Goal: Information Seeking & Learning: Check status

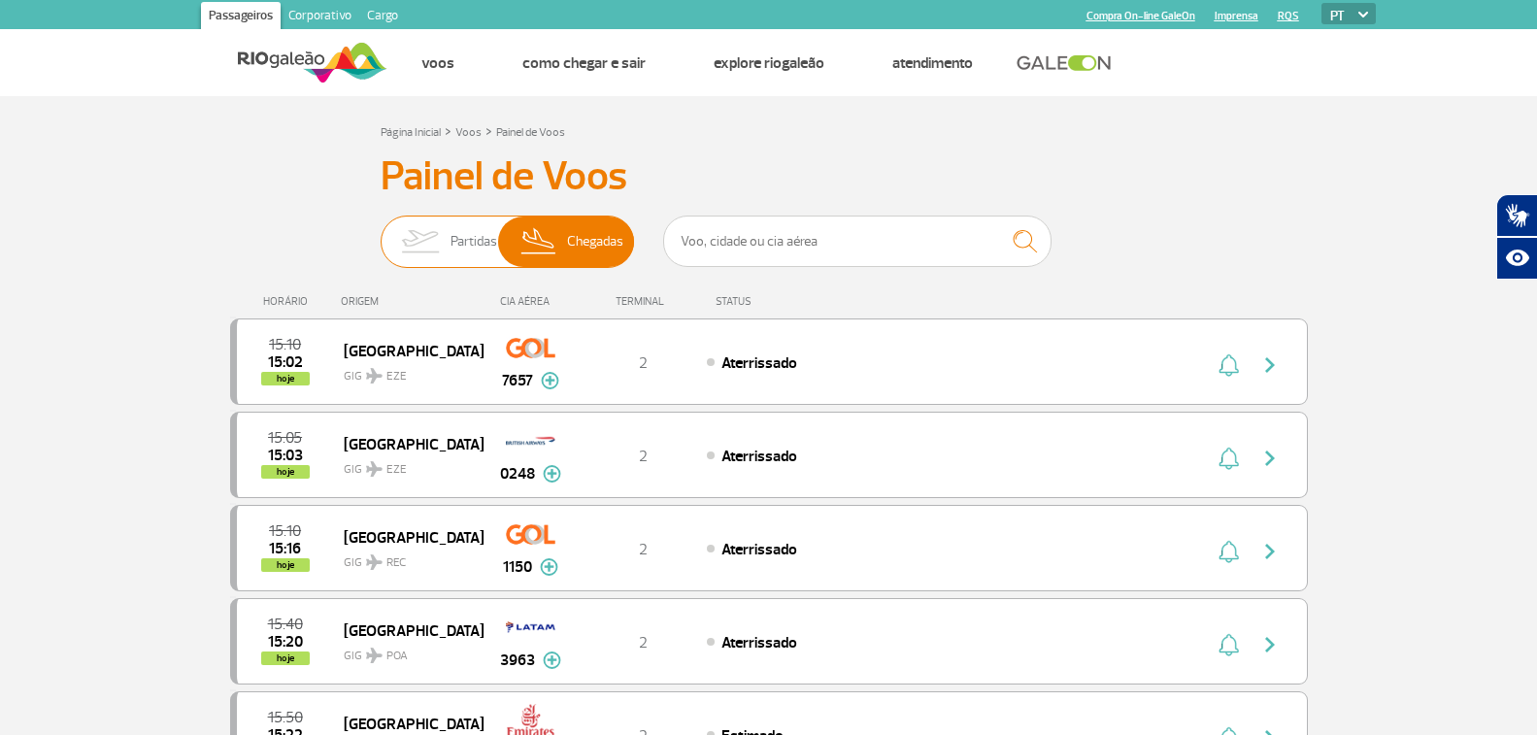
click at [467, 255] on span "Partidas" at bounding box center [473, 241] width 47 height 50
click at [381, 232] on input "Partidas Chegadas" at bounding box center [381, 232] width 0 height 0
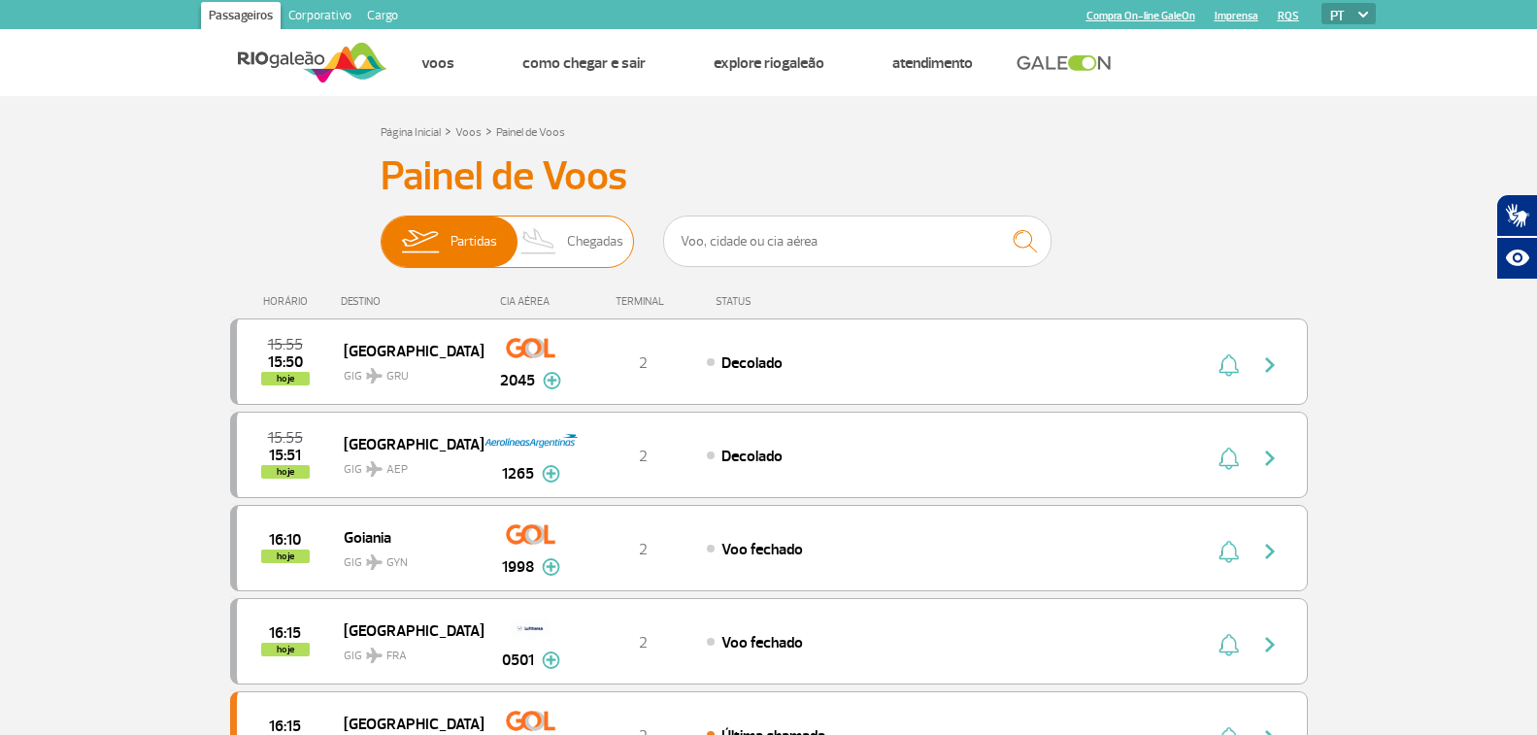
click at [578, 244] on span "Chegadas" at bounding box center [595, 241] width 56 height 50
click at [381, 232] on input "Partidas Chegadas" at bounding box center [381, 232] width 0 height 0
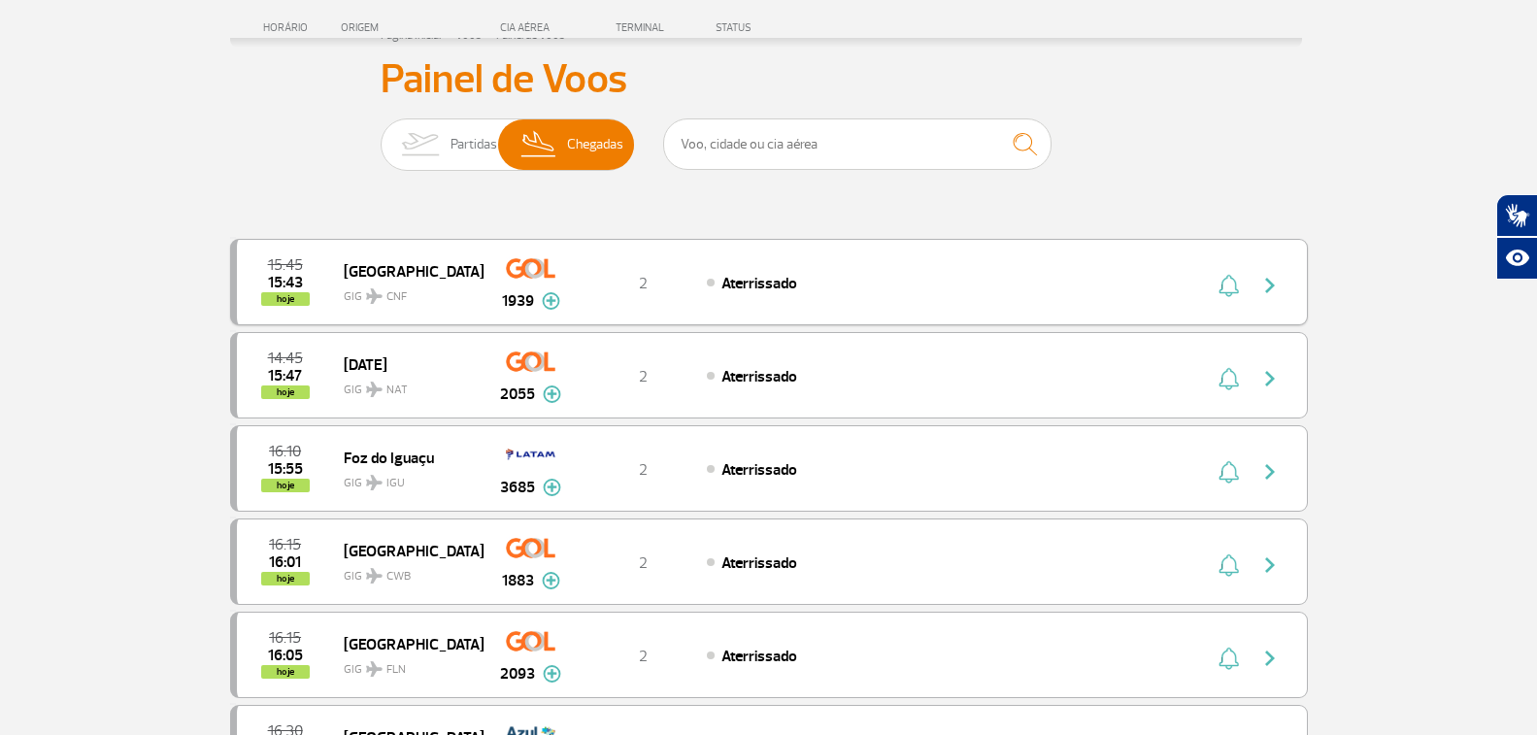
scroll to position [291, 0]
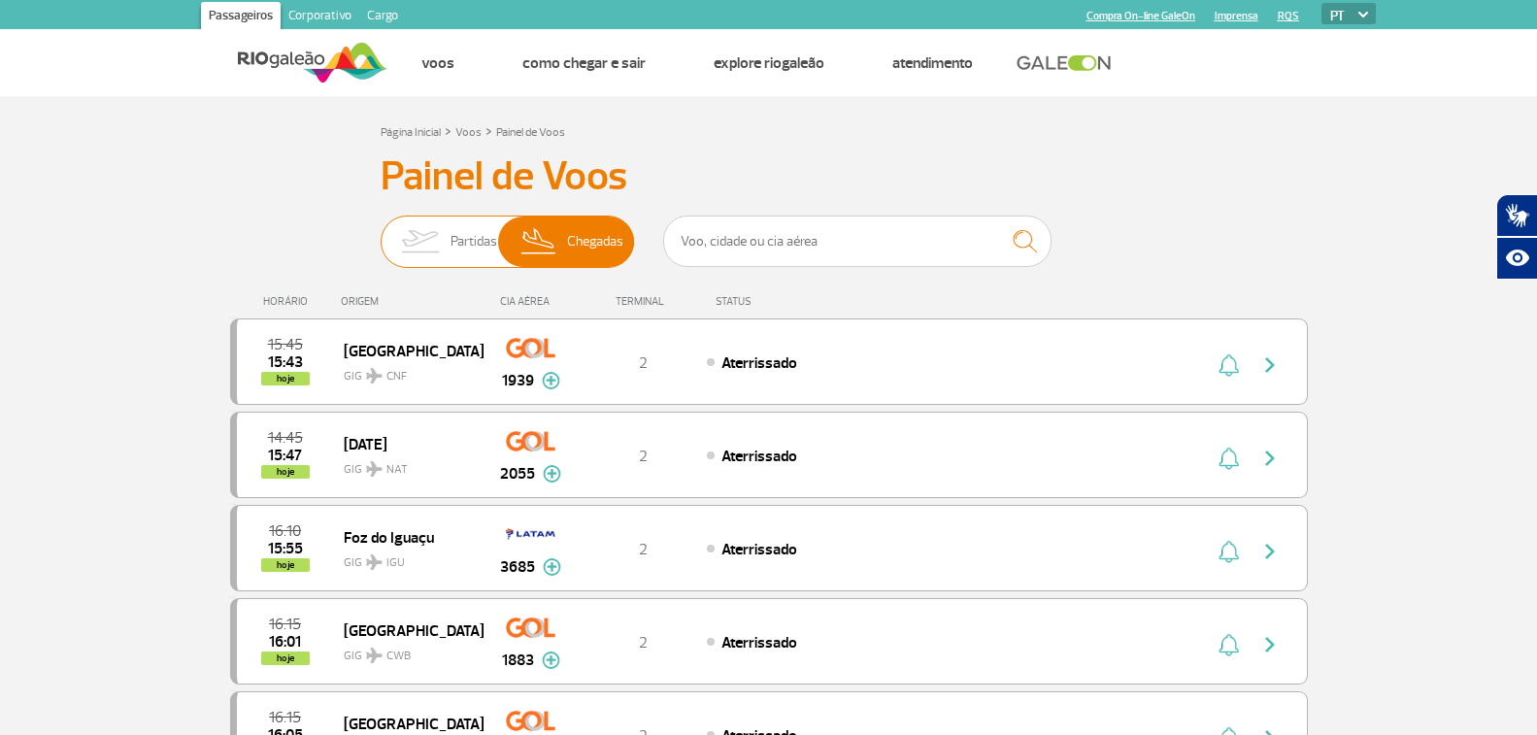
click at [449, 249] on img at bounding box center [419, 241] width 61 height 50
click at [381, 232] on input "Partidas Chegadas" at bounding box center [381, 232] width 0 height 0
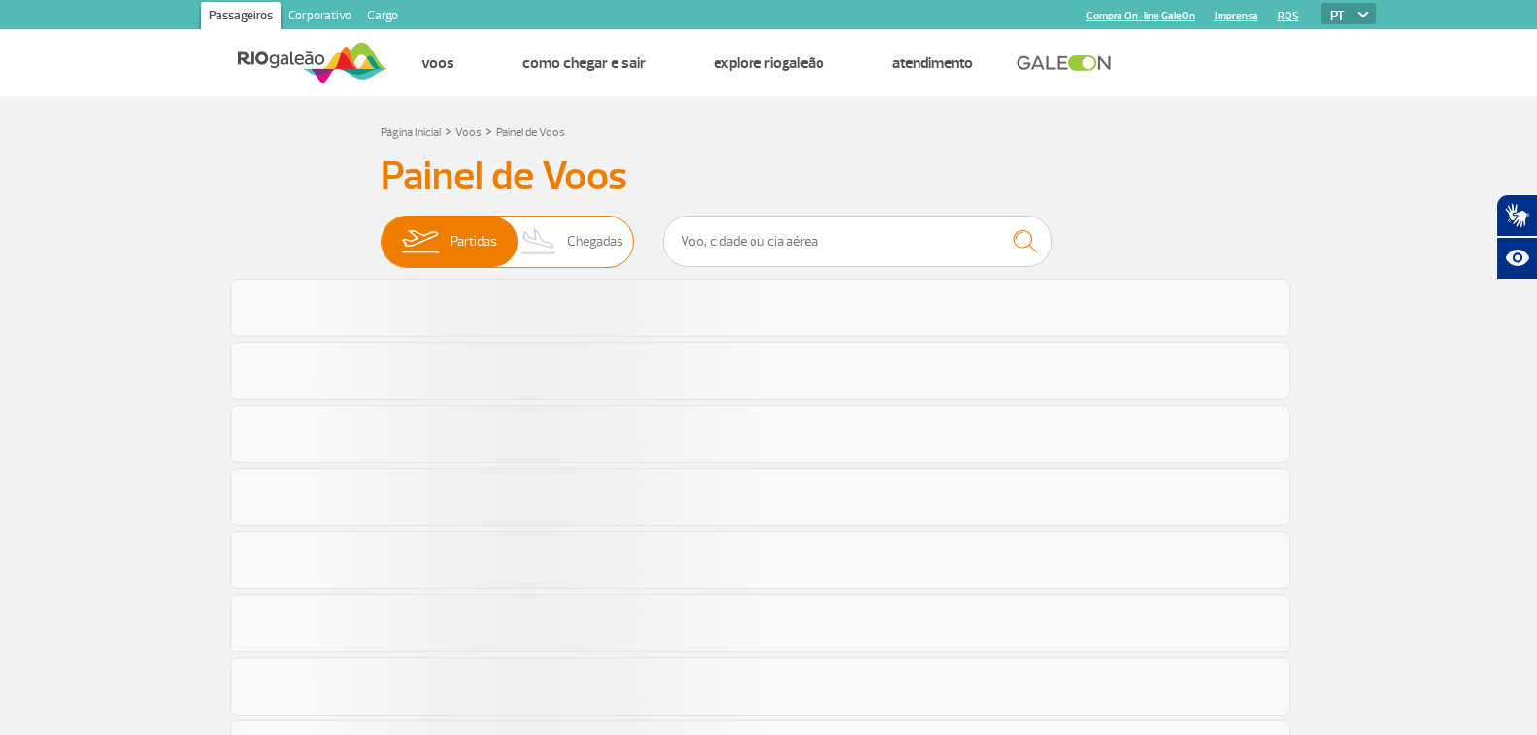
click at [523, 232] on img at bounding box center [539, 241] width 57 height 50
click at [381, 232] on input "Partidas Chegadas" at bounding box center [381, 232] width 0 height 0
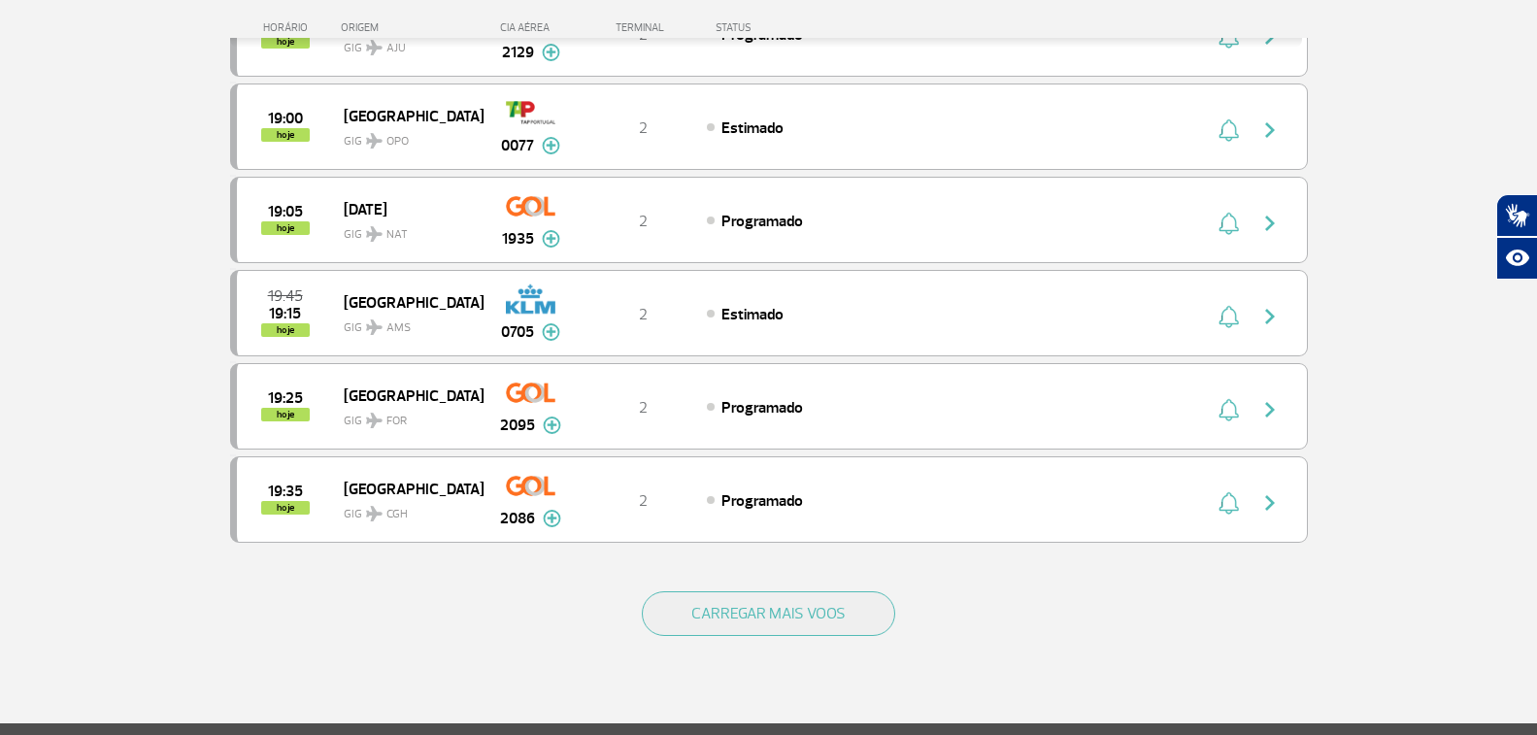
scroll to position [1845, 0]
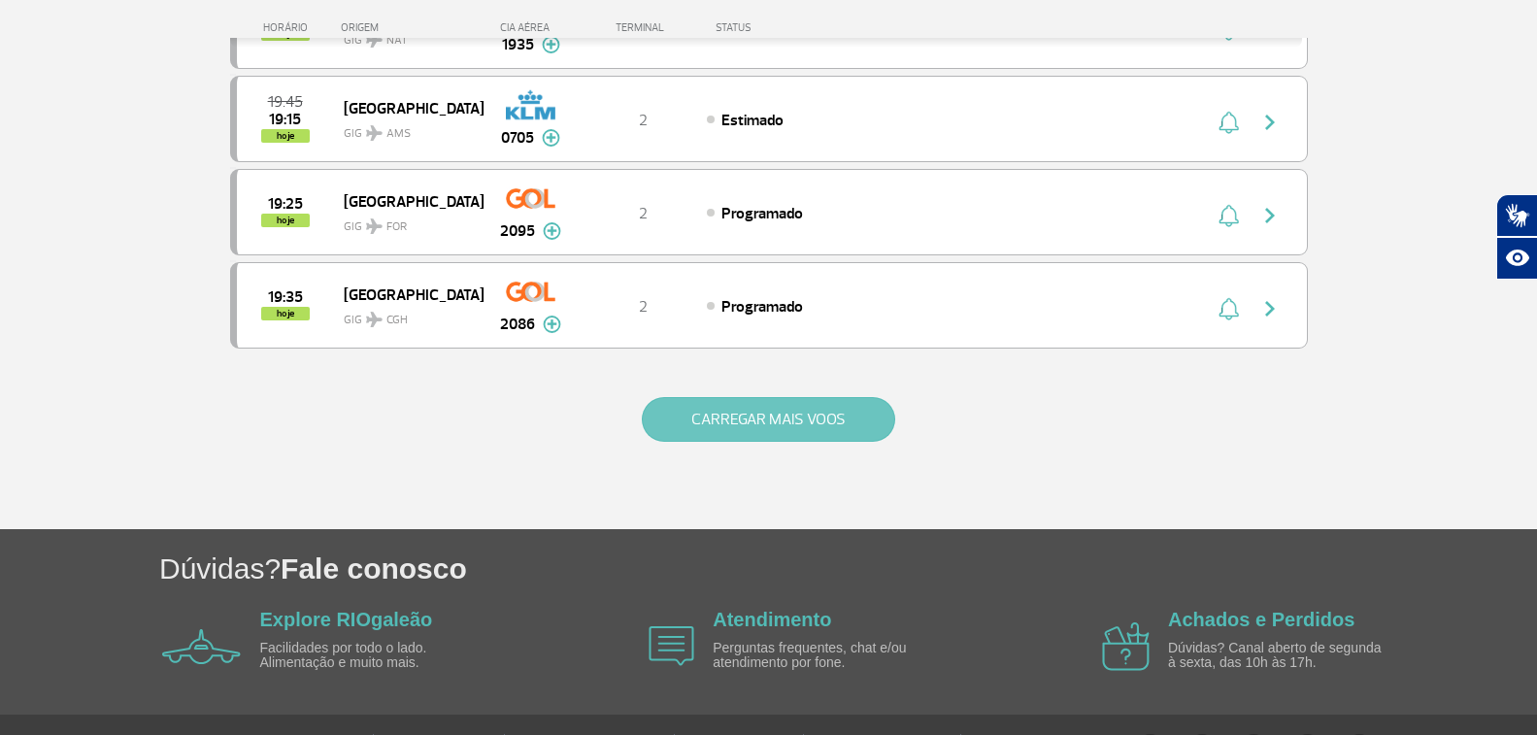
click at [699, 414] on button "CARREGAR MAIS VOOS" at bounding box center [768, 419] width 253 height 45
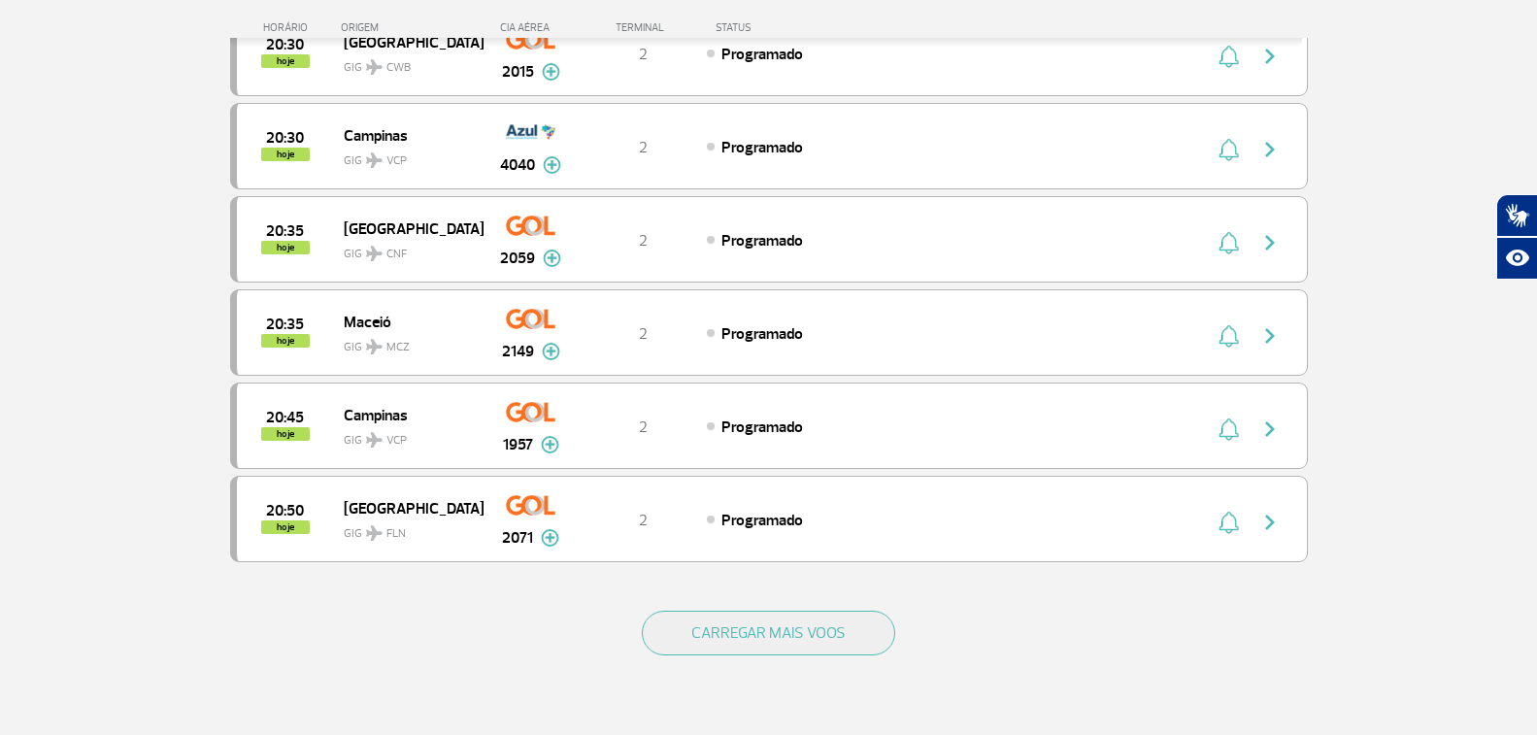
scroll to position [3759, 0]
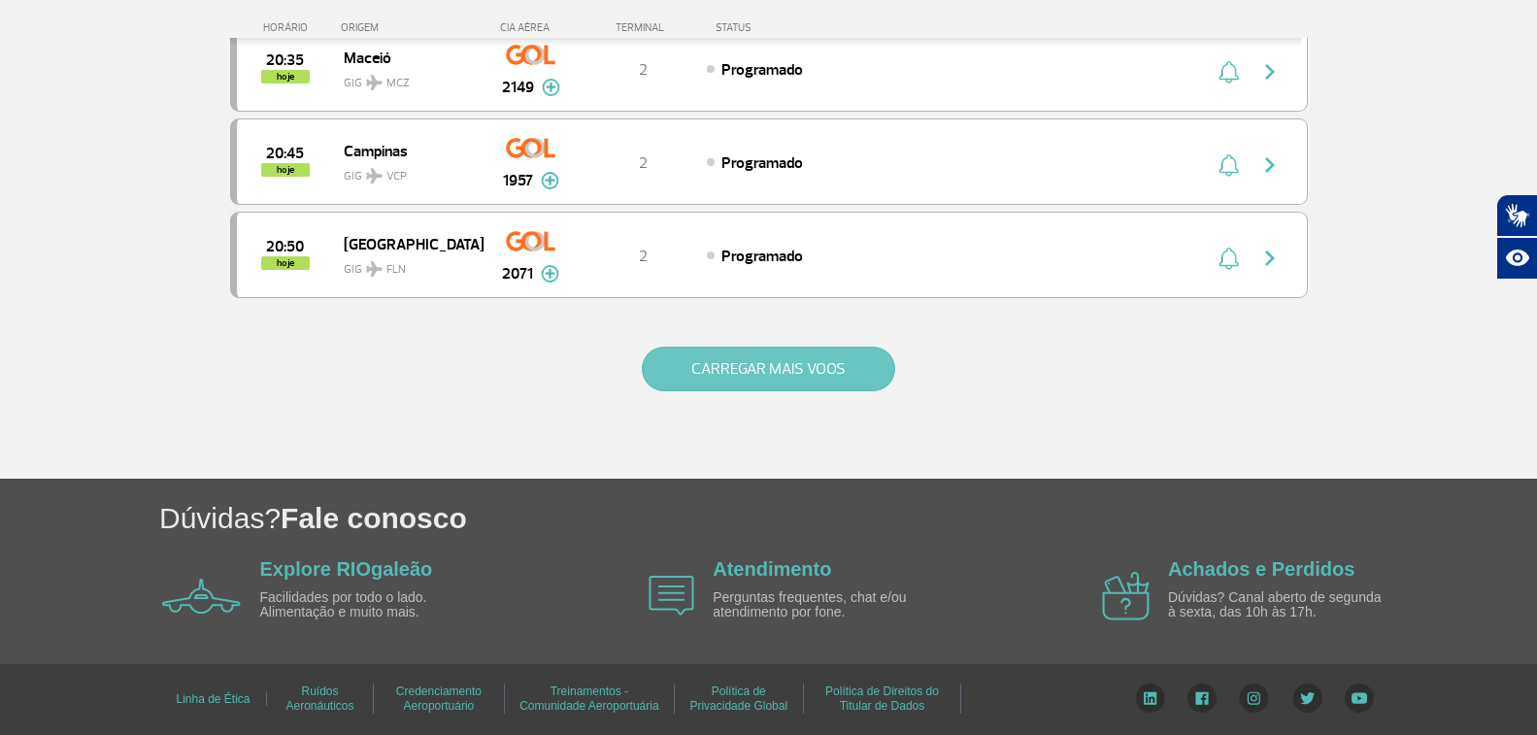
click at [782, 382] on button "CARREGAR MAIS VOOS" at bounding box center [768, 369] width 253 height 45
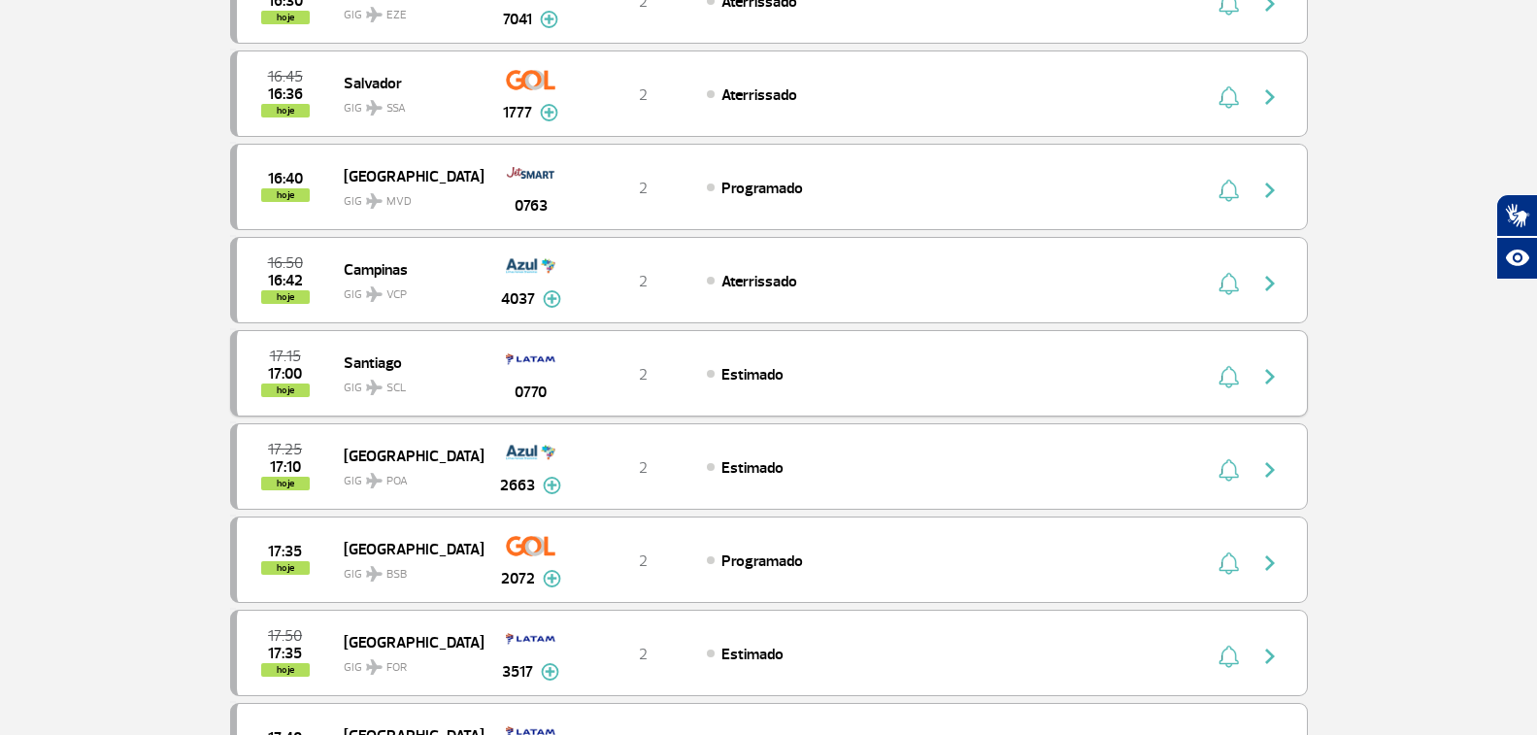
scroll to position [0, 0]
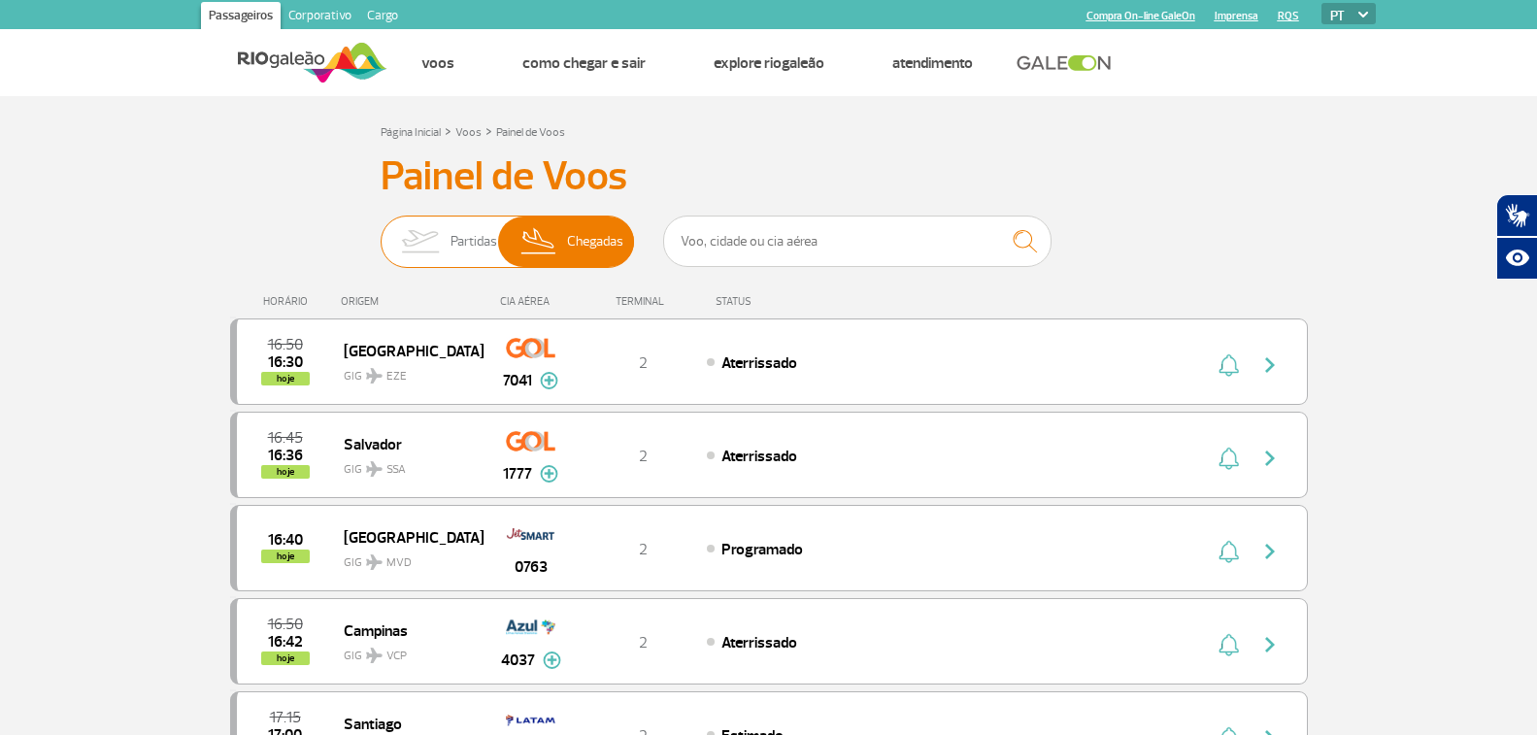
click at [468, 245] on span "Partidas" at bounding box center [473, 241] width 47 height 50
click at [381, 232] on input "Partidas Chegadas" at bounding box center [381, 232] width 0 height 0
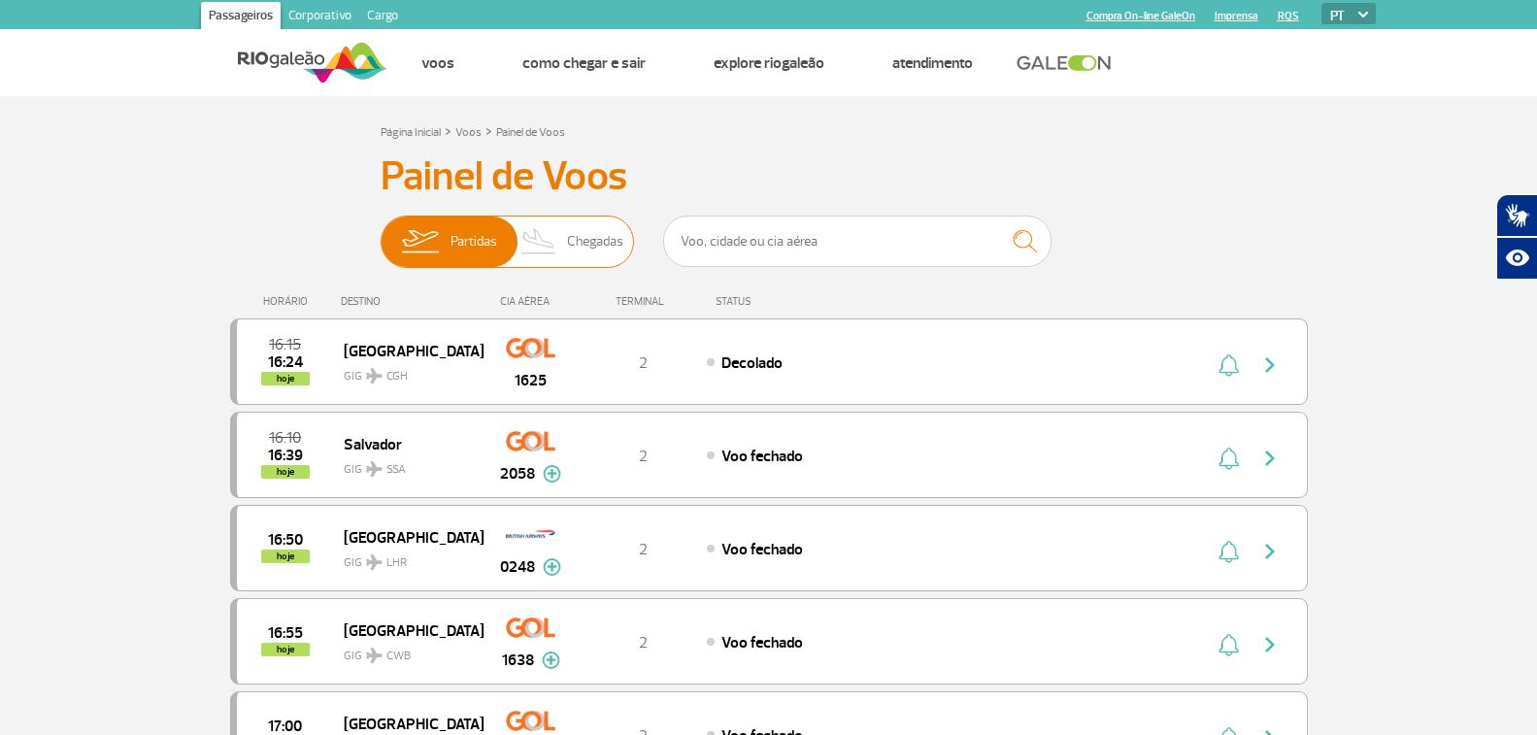
click at [539, 240] on img at bounding box center [539, 241] width 57 height 50
click at [381, 232] on input "Partidas Chegadas" at bounding box center [381, 232] width 0 height 0
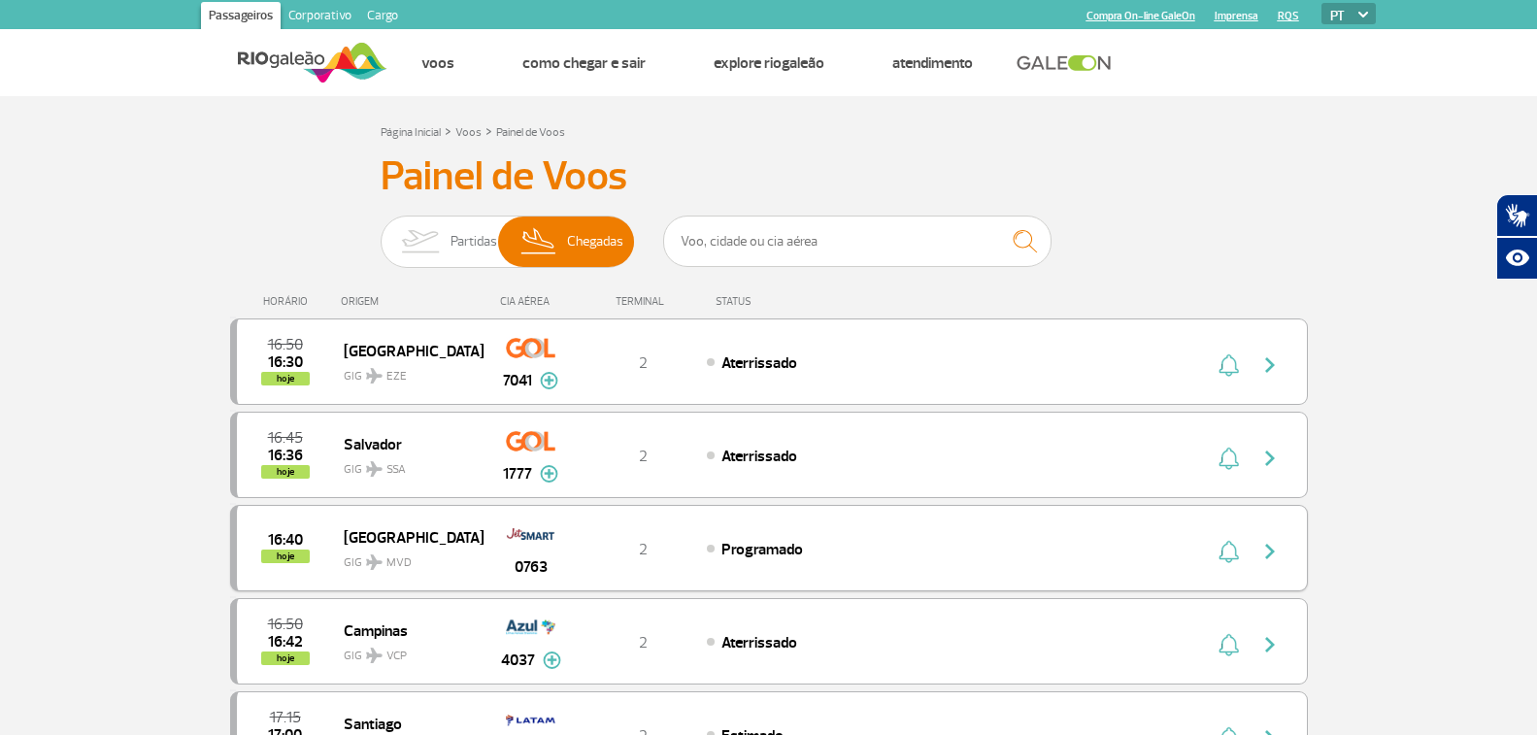
scroll to position [97, 0]
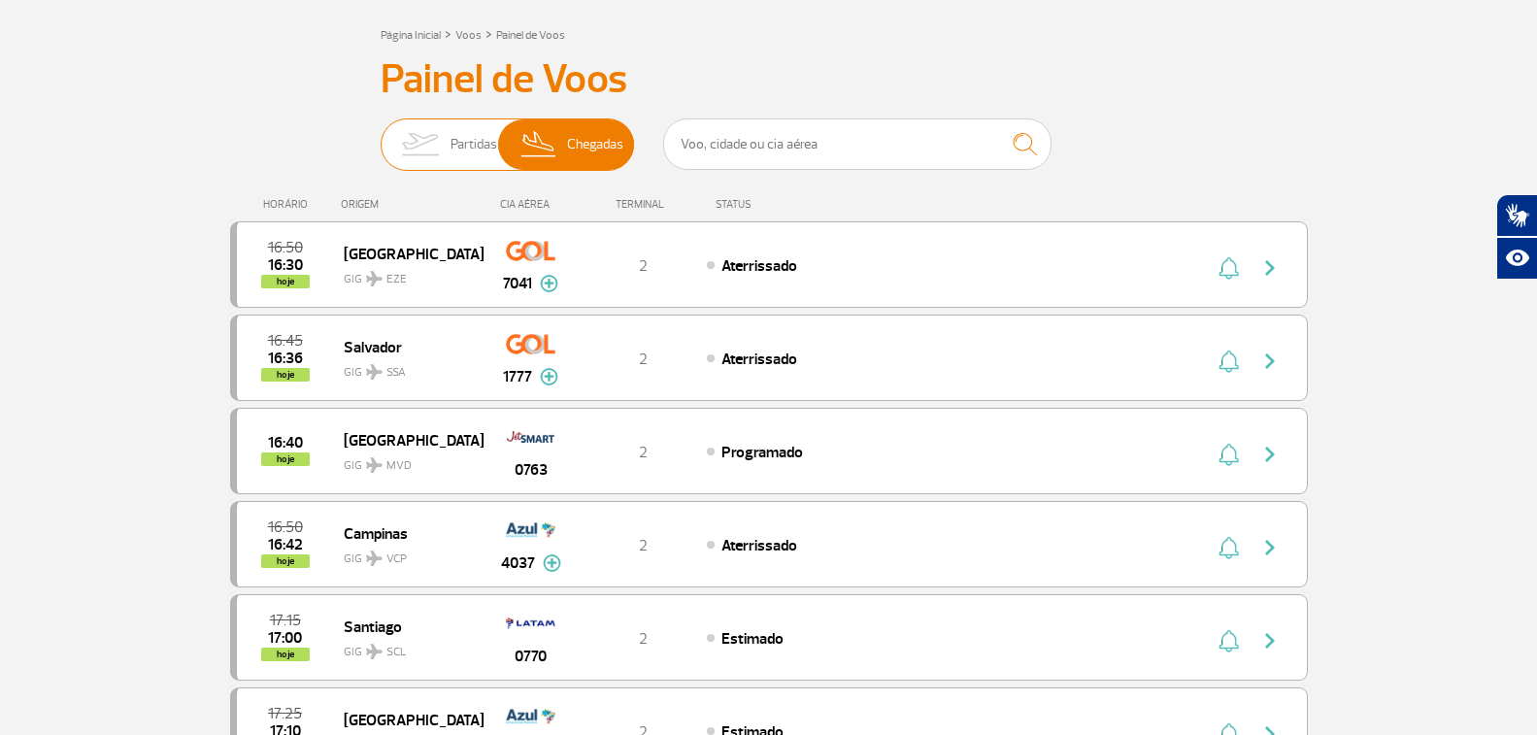
click at [475, 131] on span "Partidas" at bounding box center [473, 144] width 47 height 50
click at [381, 135] on input "Partidas Chegadas" at bounding box center [381, 135] width 0 height 0
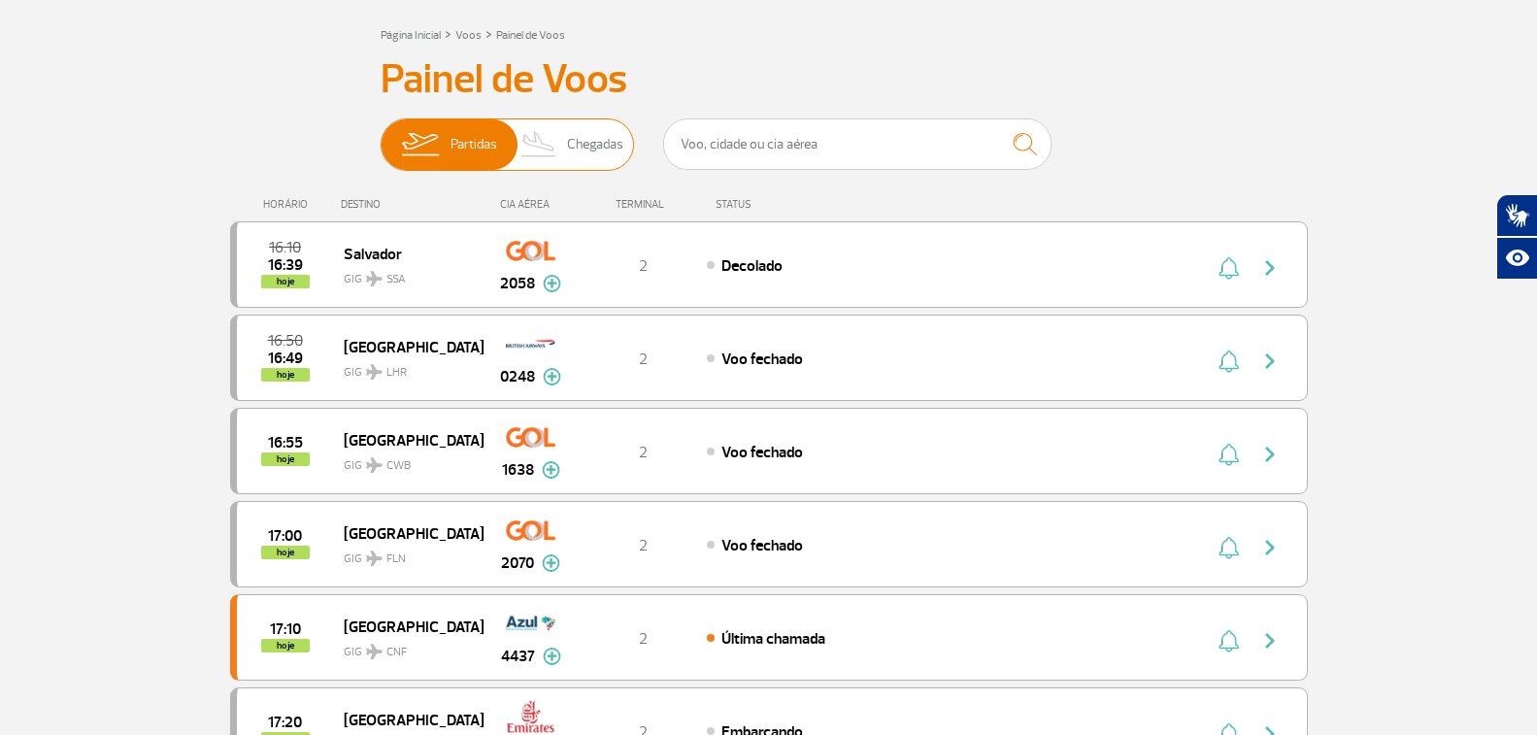
click at [569, 152] on span "Chegadas" at bounding box center [595, 144] width 56 height 50
click at [381, 135] on input "Partidas Chegadas" at bounding box center [381, 135] width 0 height 0
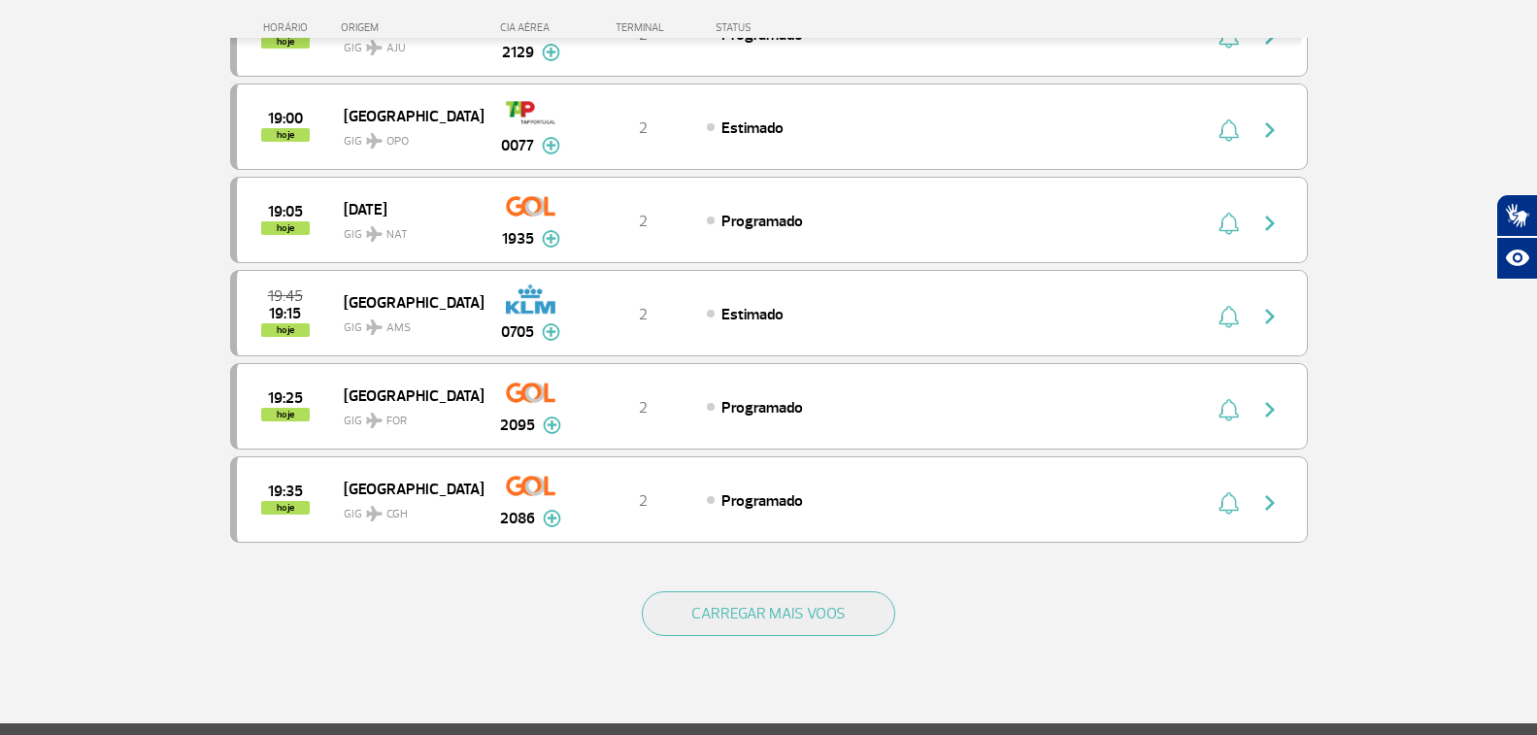
scroll to position [1845, 0]
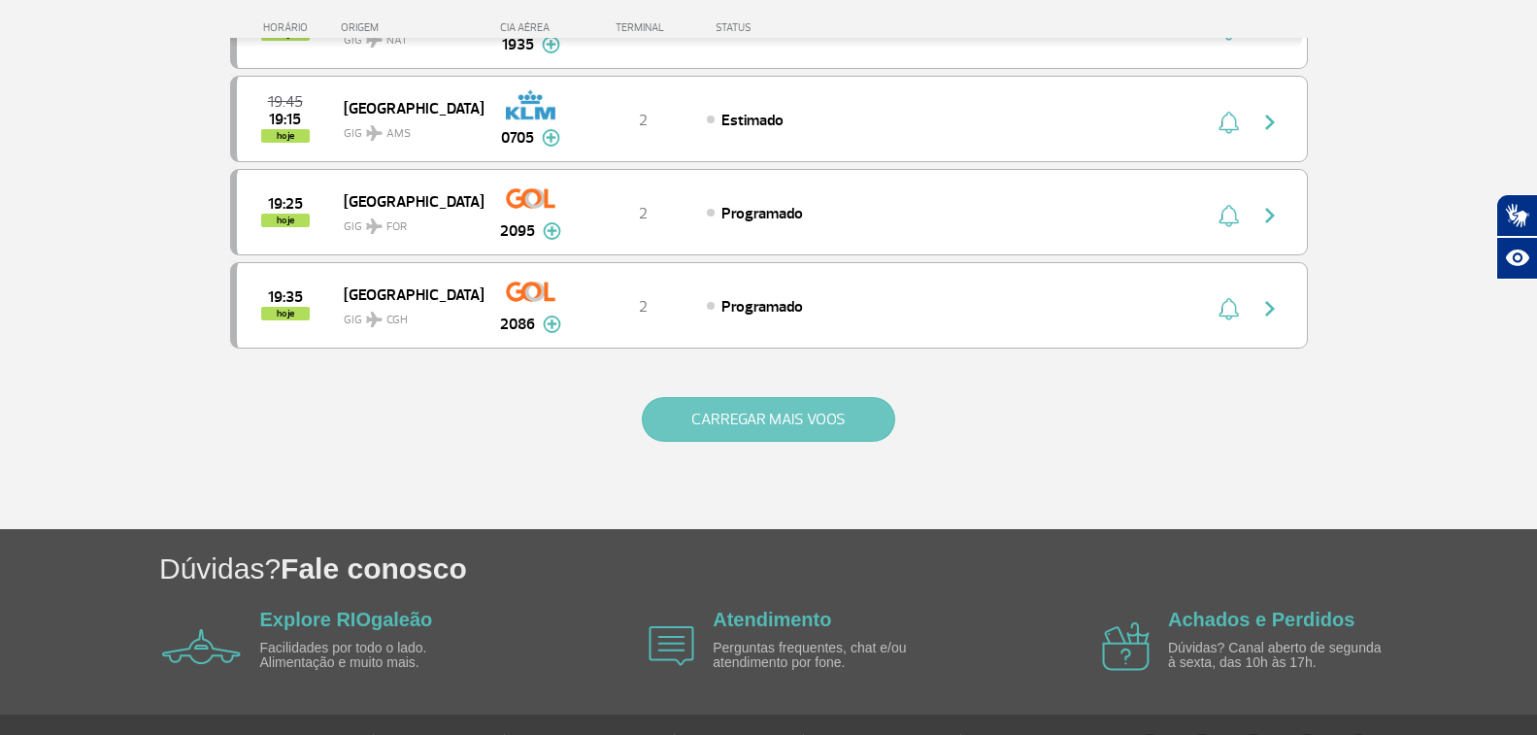
click at [756, 426] on button "CARREGAR MAIS VOOS" at bounding box center [768, 419] width 253 height 45
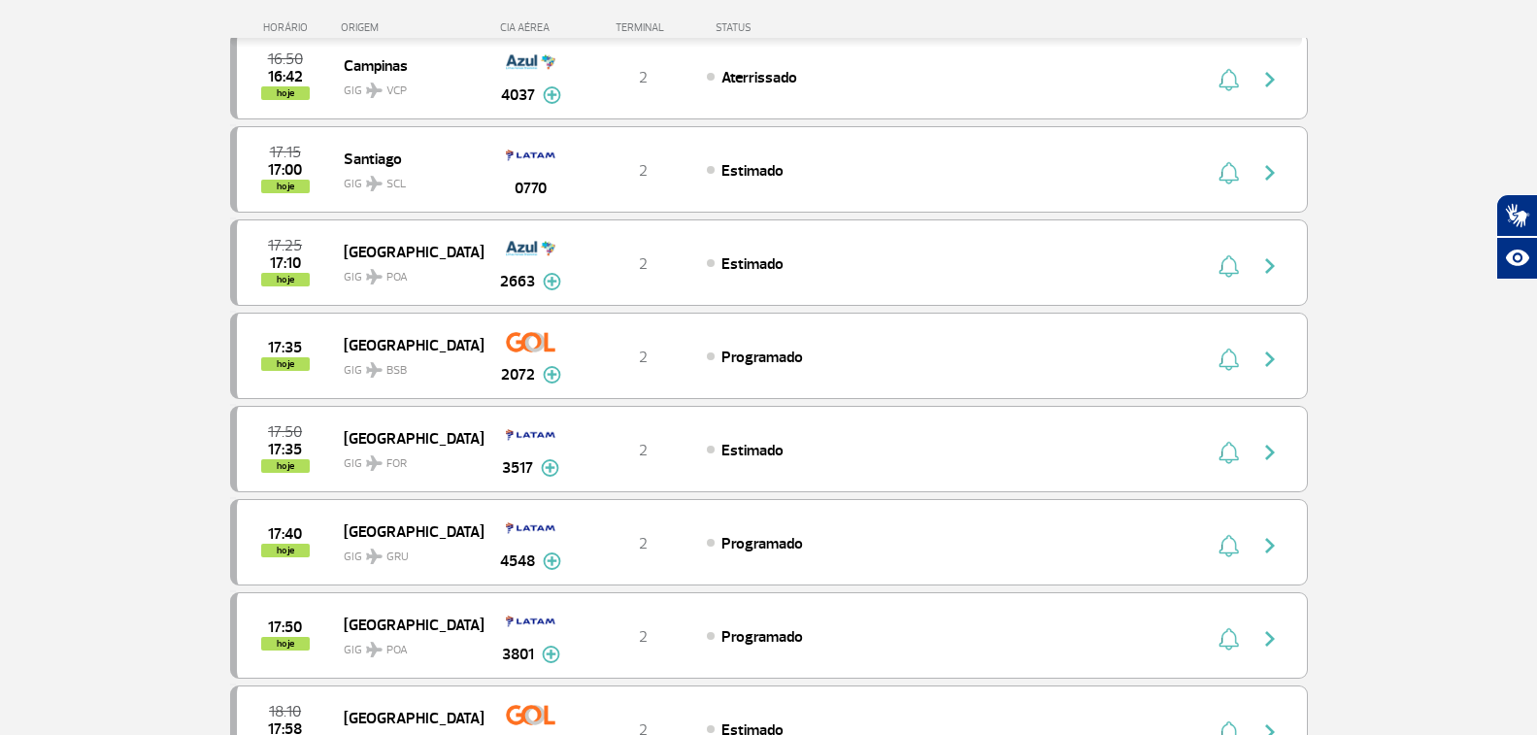
scroll to position [0, 0]
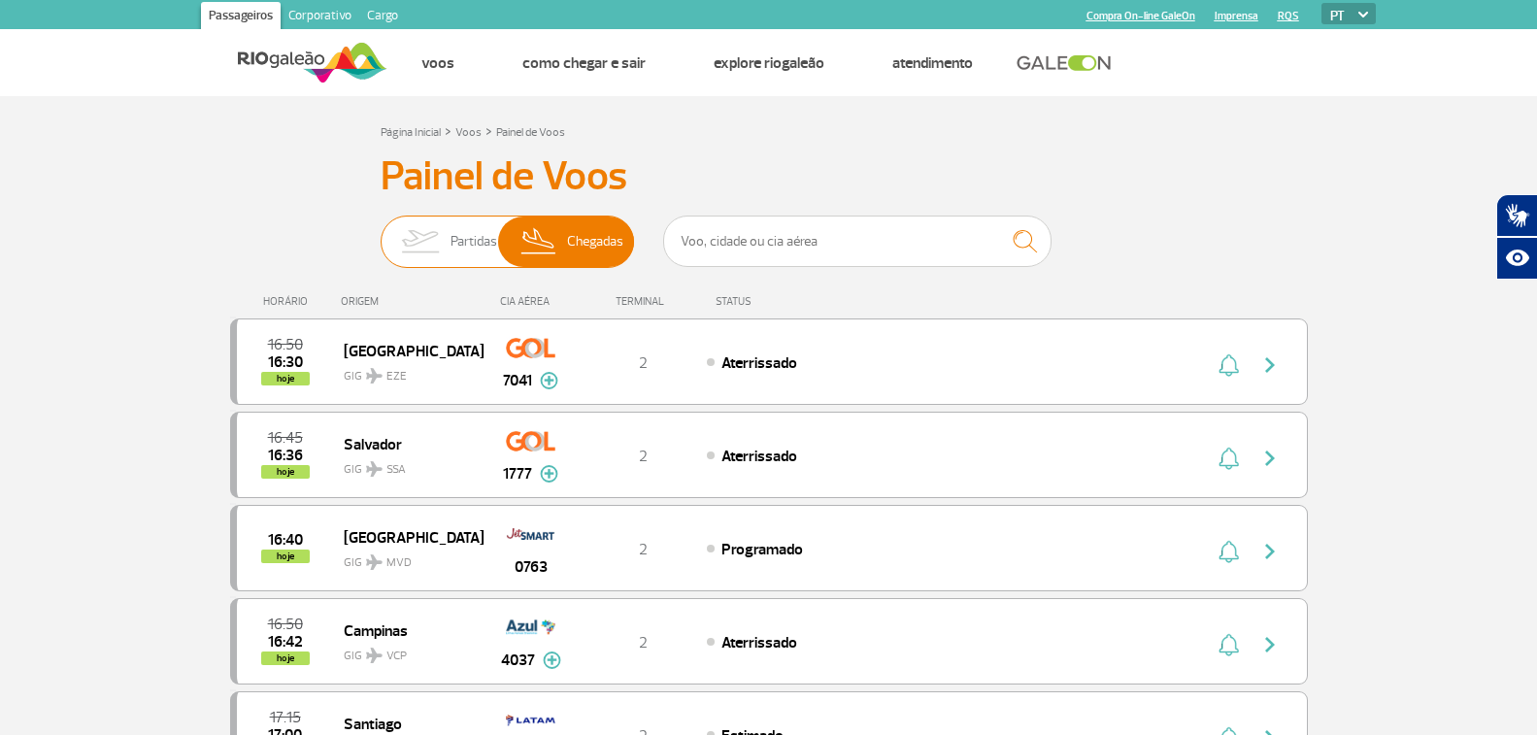
click at [455, 253] on span "Partidas" at bounding box center [473, 241] width 47 height 50
click at [381, 232] on input "Partidas Chegadas" at bounding box center [381, 232] width 0 height 0
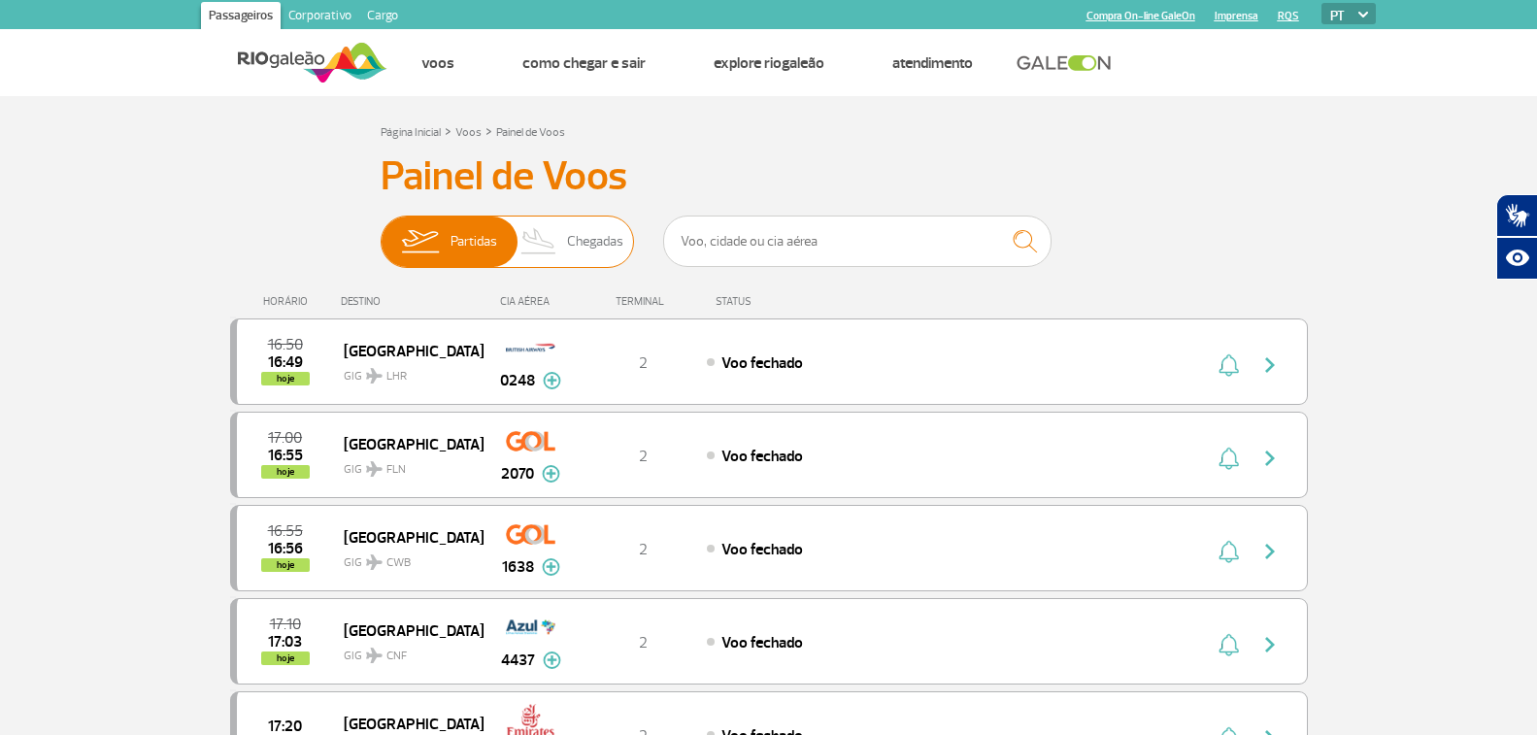
click at [593, 248] on span "Chegadas" at bounding box center [595, 241] width 56 height 50
click at [381, 232] on input "Partidas Chegadas" at bounding box center [381, 232] width 0 height 0
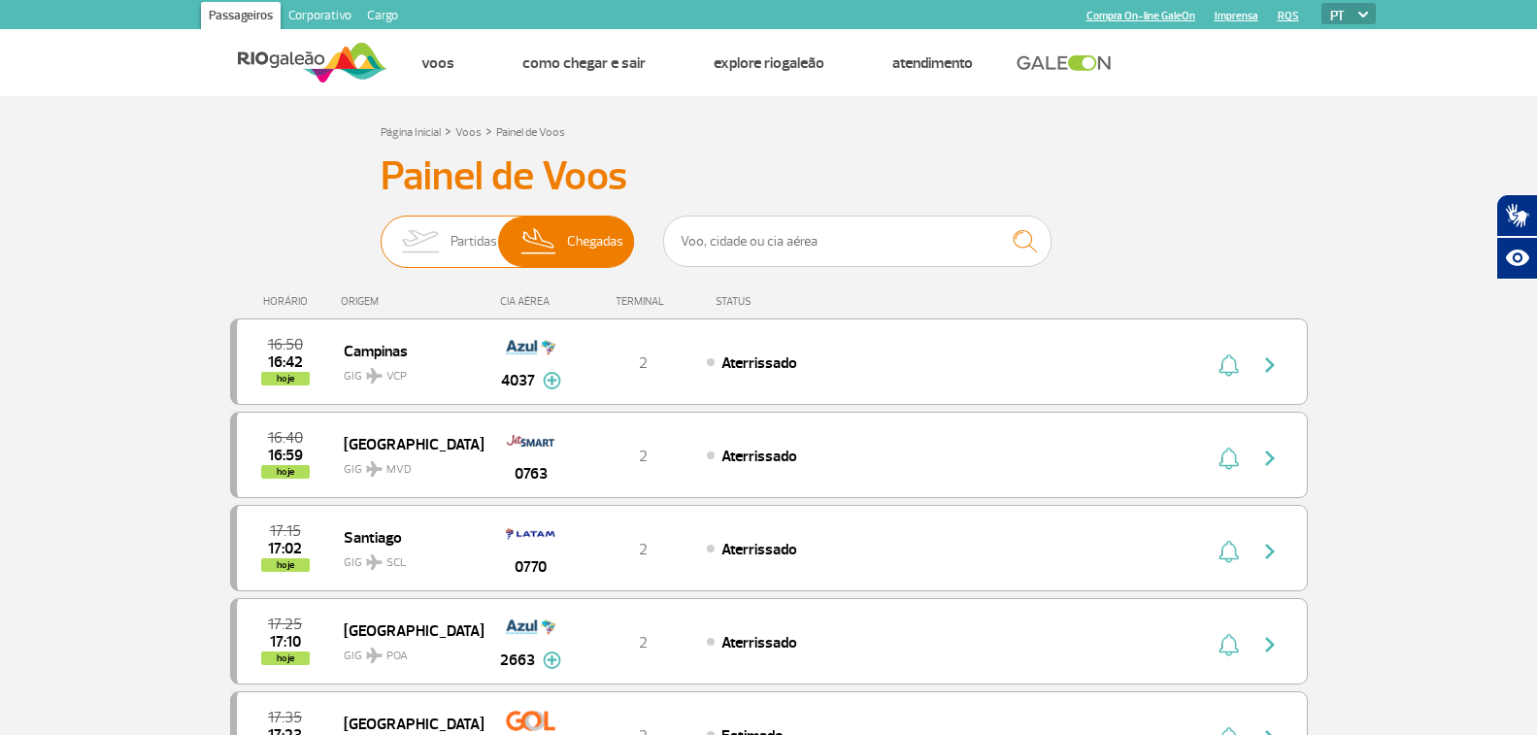
click at [459, 243] on span "Partidas" at bounding box center [473, 241] width 47 height 50
click at [381, 232] on input "Partidas Chegadas" at bounding box center [381, 232] width 0 height 0
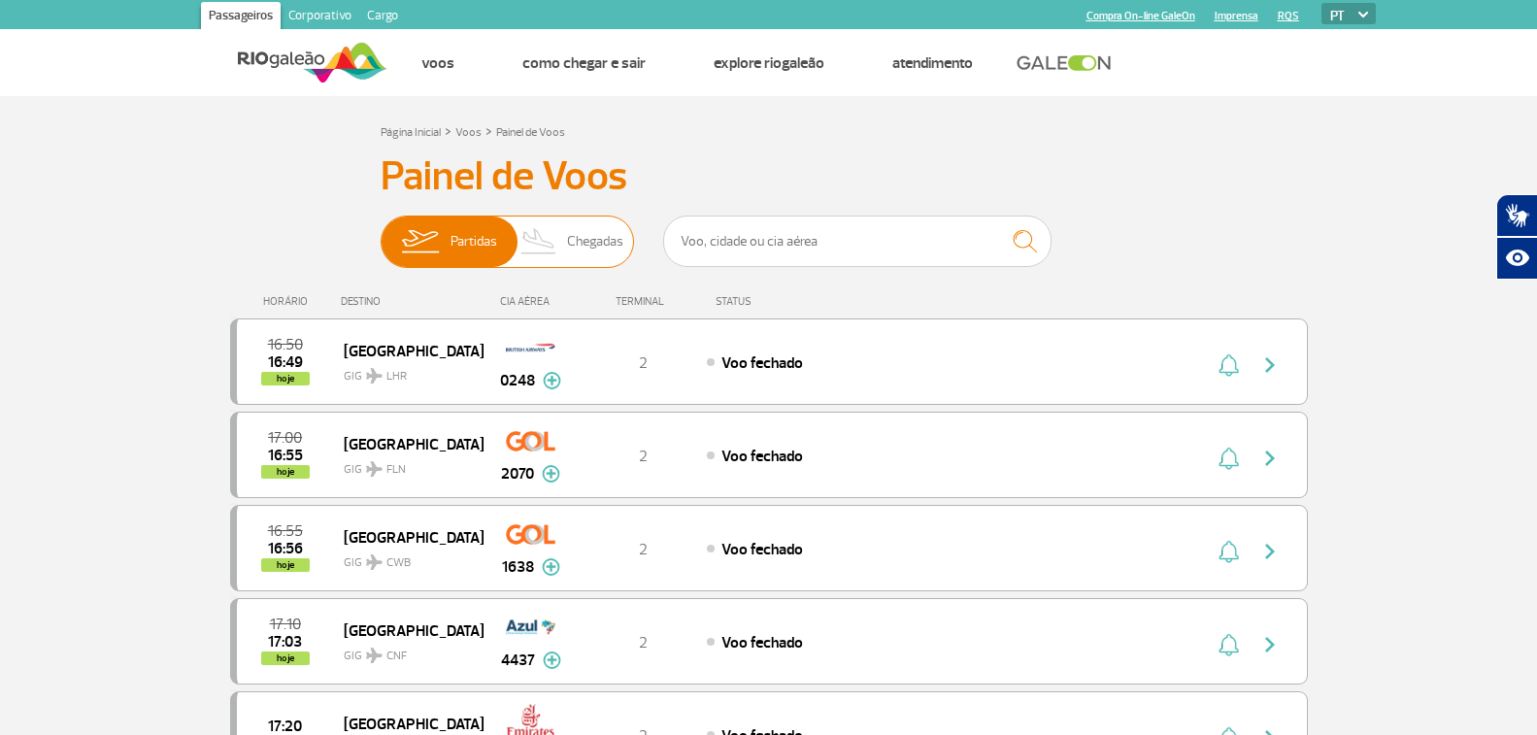
click at [546, 249] on img at bounding box center [539, 241] width 57 height 50
click at [381, 232] on input "Partidas Chegadas" at bounding box center [381, 232] width 0 height 0
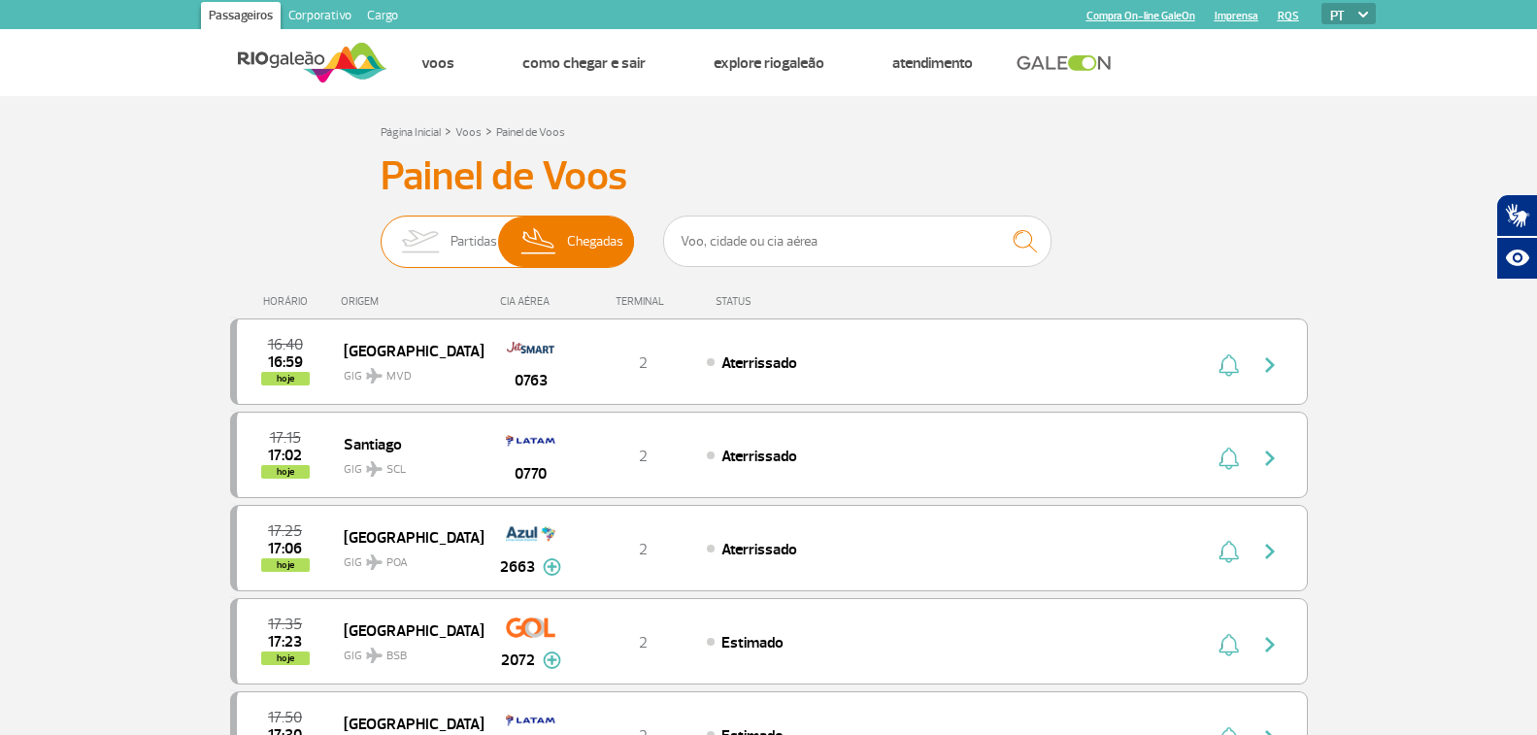
click at [462, 234] on span "Partidas" at bounding box center [473, 241] width 47 height 50
click at [381, 232] on input "Partidas Chegadas" at bounding box center [381, 232] width 0 height 0
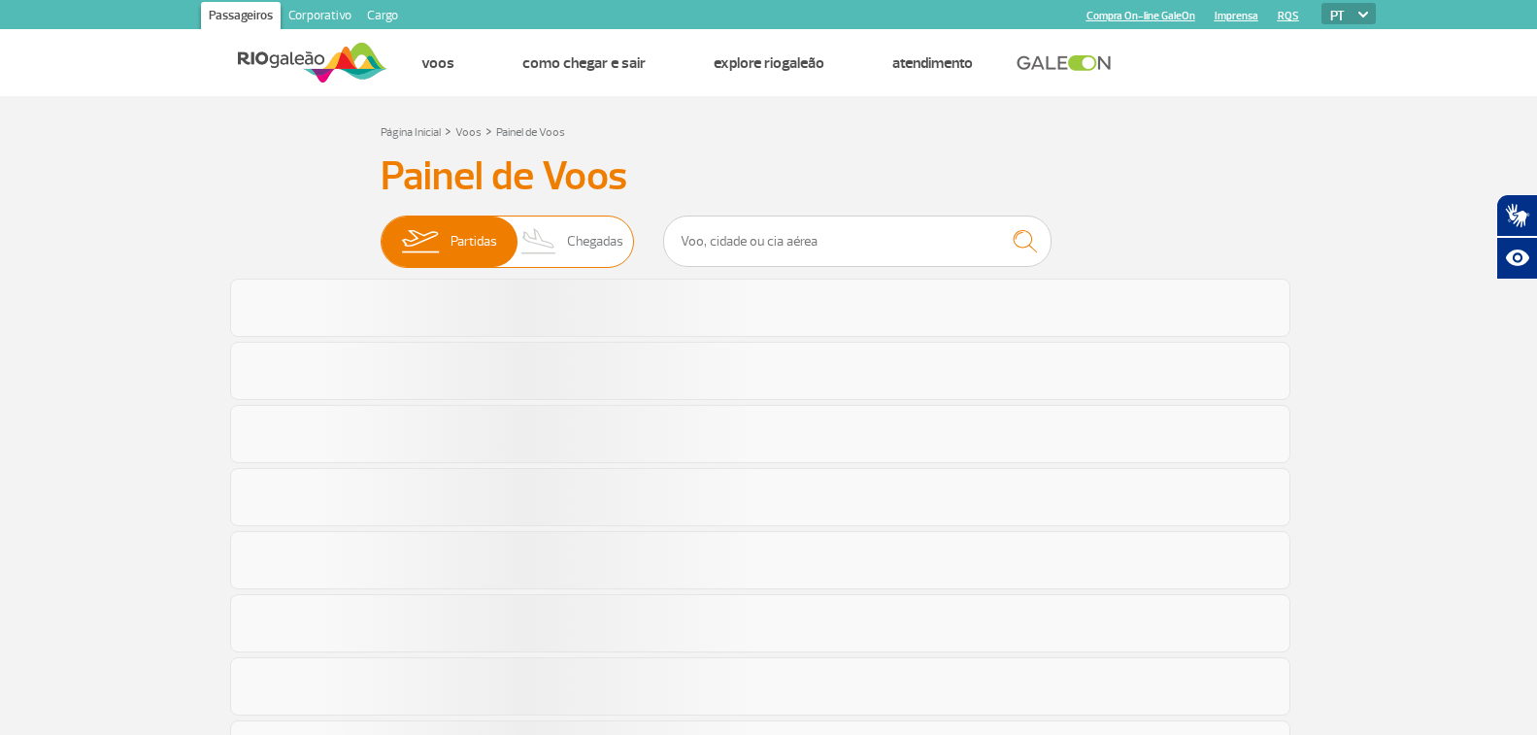
click at [580, 241] on span "Chegadas" at bounding box center [595, 241] width 56 height 50
click at [381, 232] on input "Partidas Chegadas" at bounding box center [381, 232] width 0 height 0
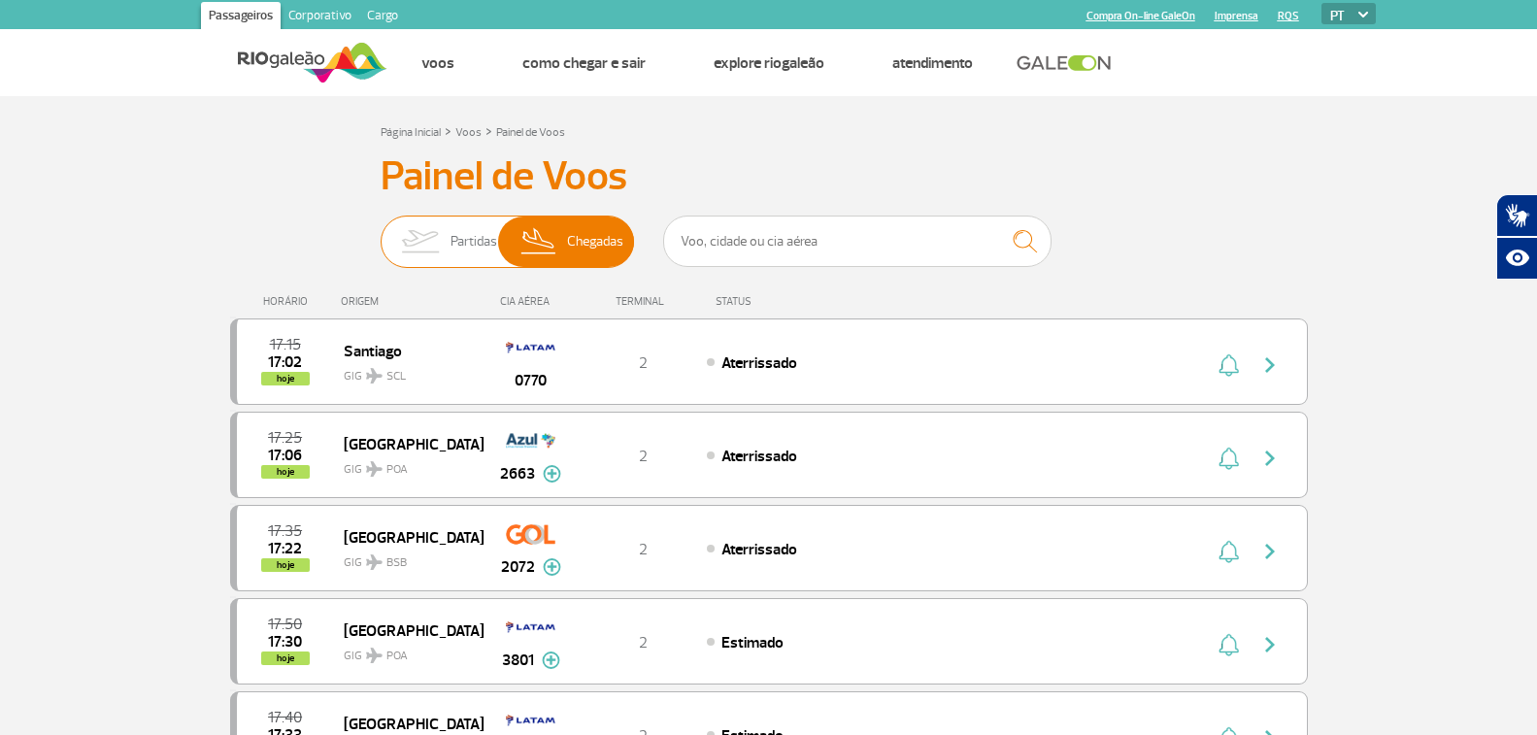
click at [452, 232] on span "Partidas" at bounding box center [473, 241] width 47 height 50
click at [381, 232] on input "Partidas Chegadas" at bounding box center [381, 232] width 0 height 0
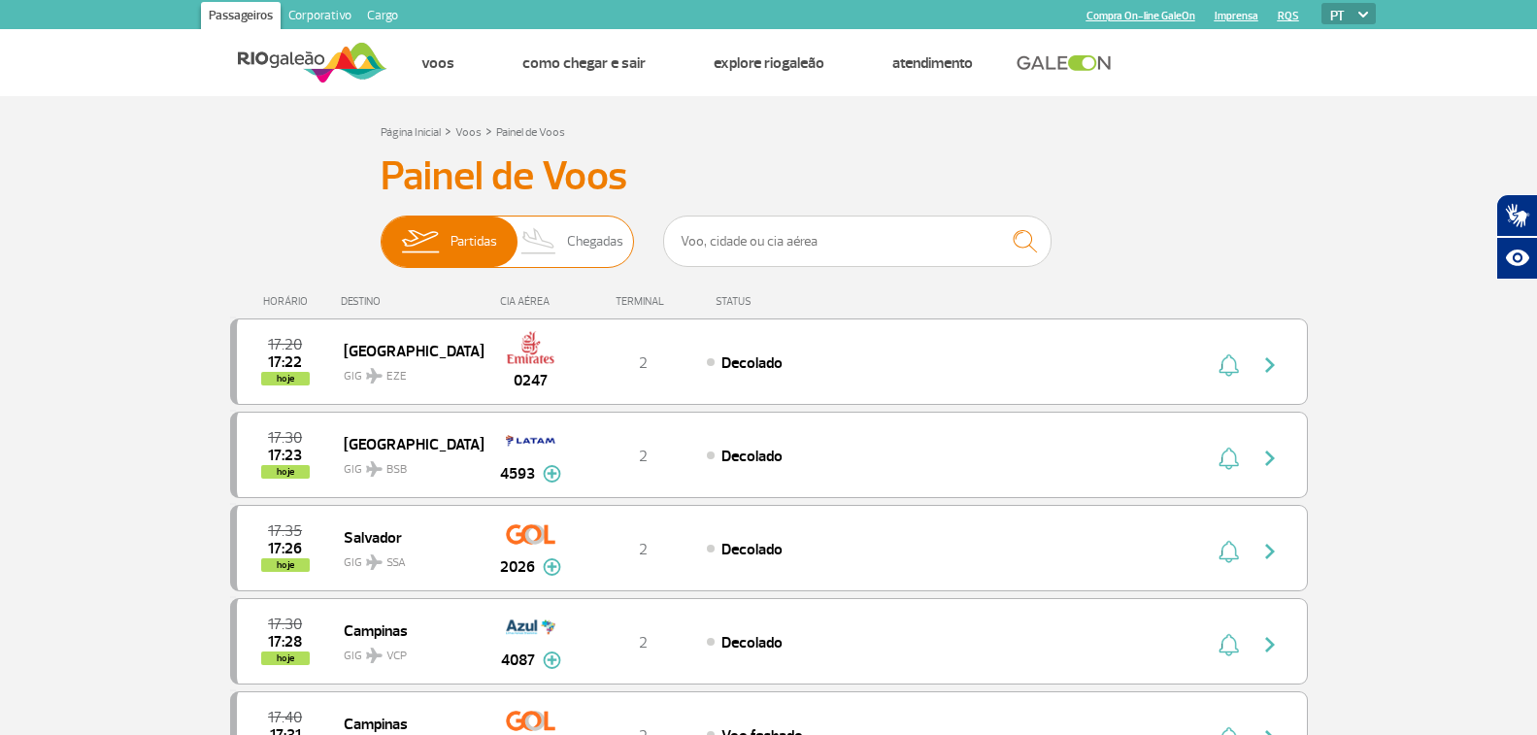
click at [584, 244] on span "Chegadas" at bounding box center [595, 241] width 56 height 50
click at [381, 232] on input "Partidas Chegadas" at bounding box center [381, 232] width 0 height 0
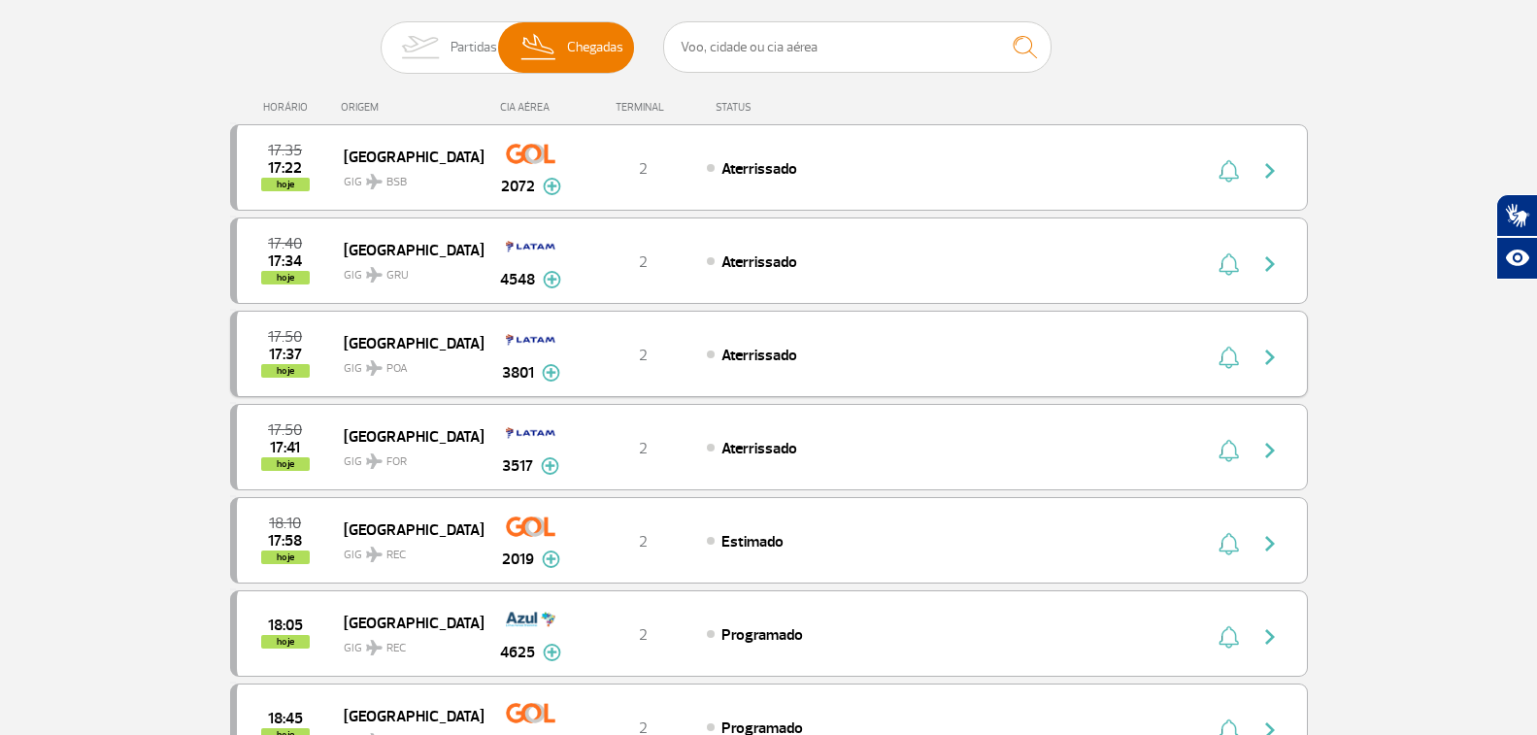
scroll to position [291, 0]
